Goal: Obtain resource: Download file/media

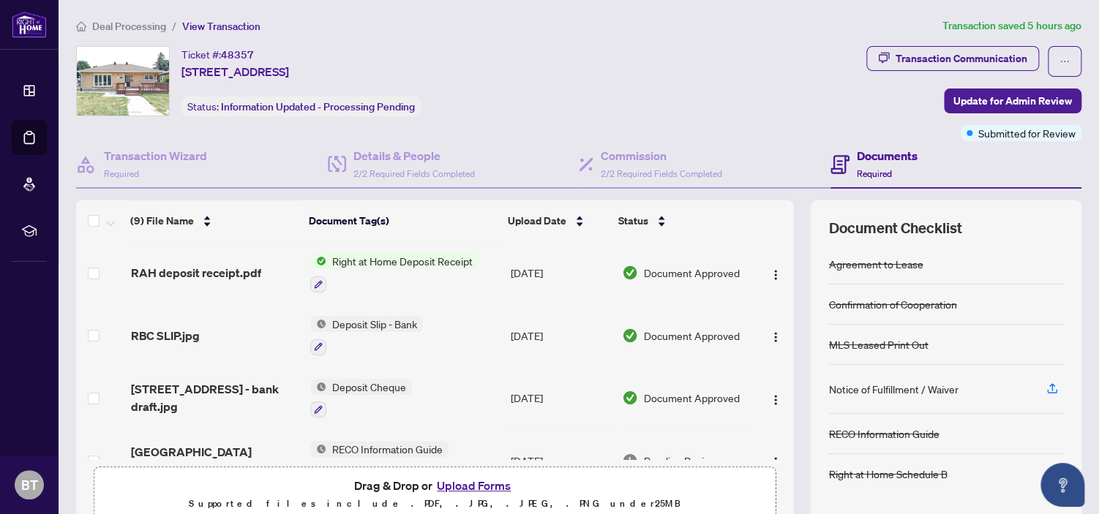
click at [425, 260] on span "Right at Home Deposit Receipt" at bounding box center [402, 261] width 152 height 16
click at [618, 98] on div "Ticket #: [STREET_ADDRESS] Status: Information Updated - Processing Pending" at bounding box center [468, 81] width 784 height 70
click at [317, 280] on button "button" at bounding box center [318, 285] width 16 height 16
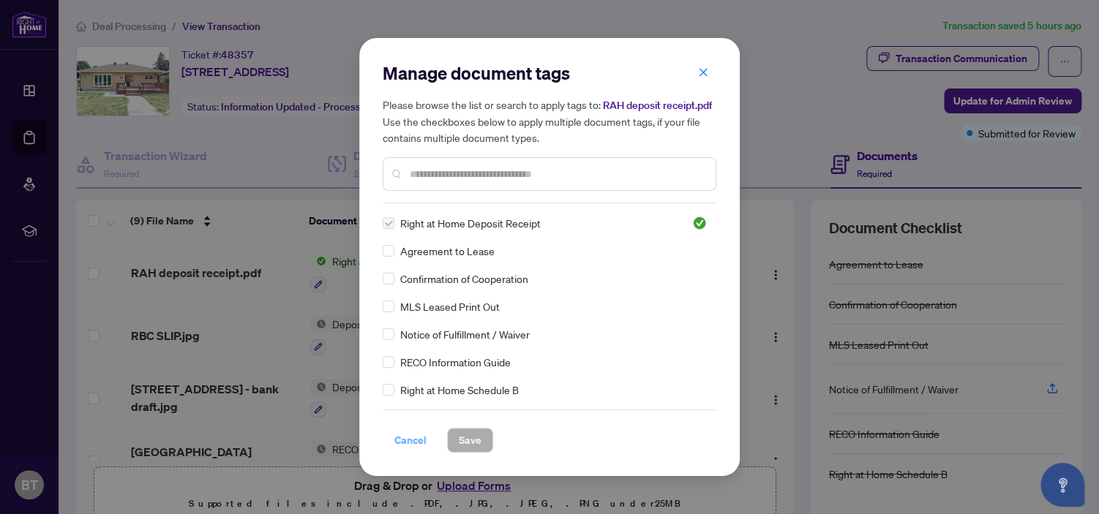
click at [413, 435] on span "Cancel" at bounding box center [410, 440] width 32 height 23
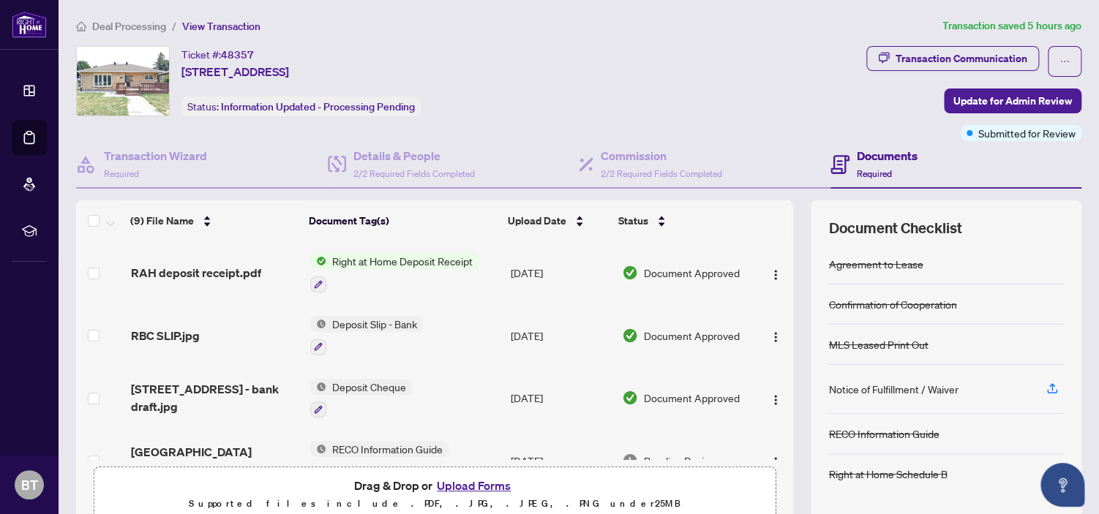
click at [442, 260] on span "Right at Home Deposit Receipt" at bounding box center [402, 261] width 152 height 16
click at [240, 271] on span "RAH deposit receipt.pdf" at bounding box center [196, 273] width 130 height 18
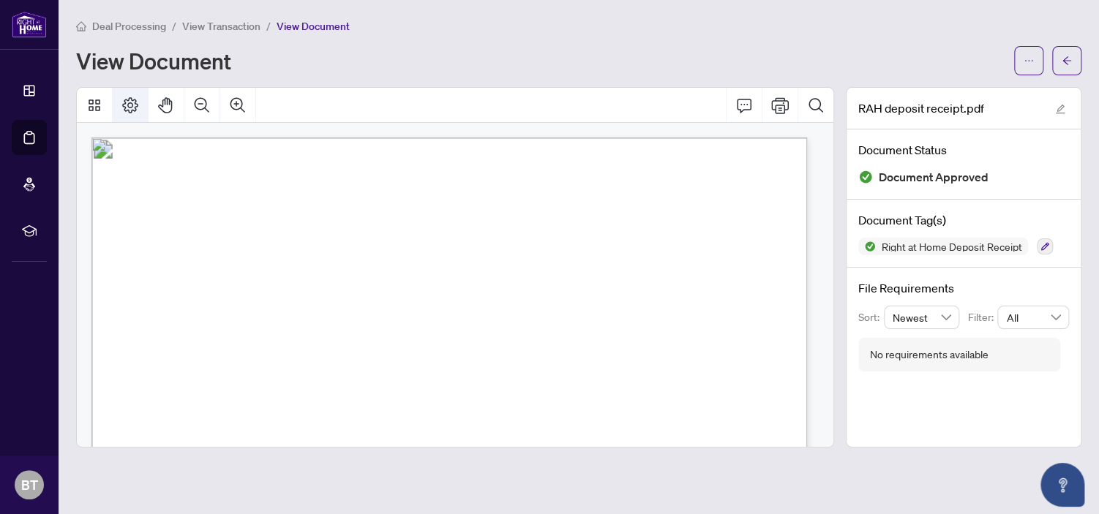
click at [136, 108] on icon "Page Layout" at bounding box center [130, 106] width 18 height 18
click at [100, 108] on icon "Thumbnails" at bounding box center [95, 106] width 18 height 18
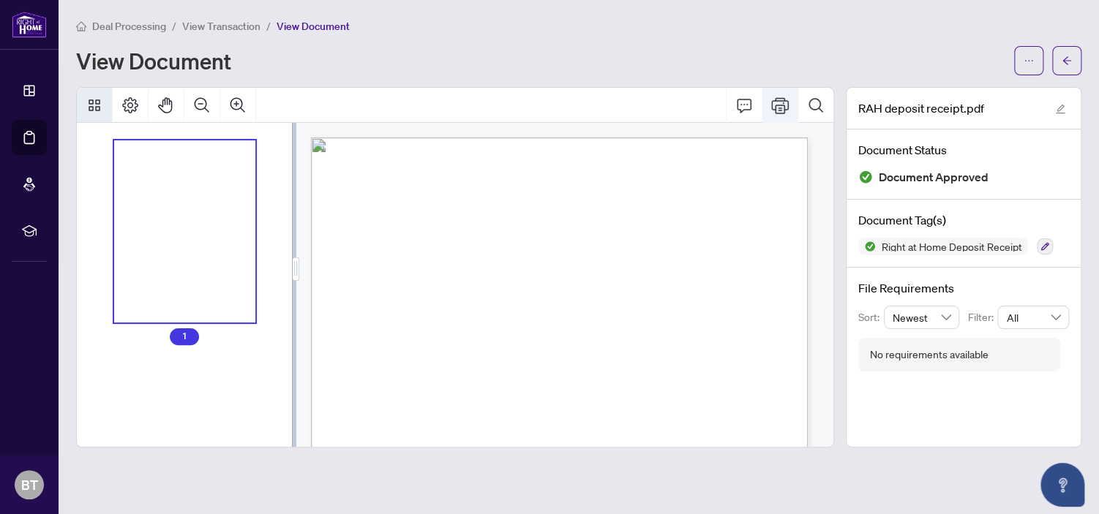
click at [783, 108] on icon "Print" at bounding box center [780, 106] width 18 height 18
